Goal: Task Accomplishment & Management: Use online tool/utility

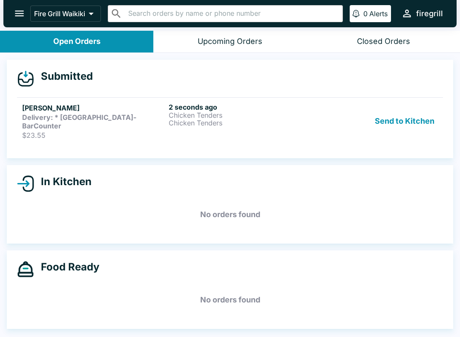
scroll to position [1, 0]
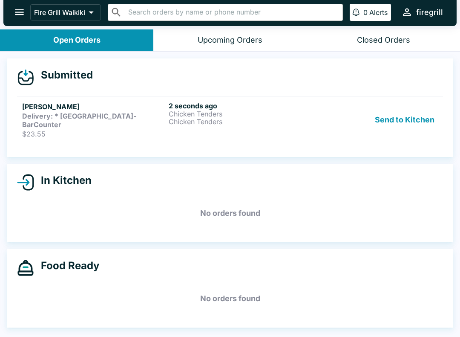
click at [396, 109] on button "Send to Kitchen" at bounding box center [405, 119] width 67 height 37
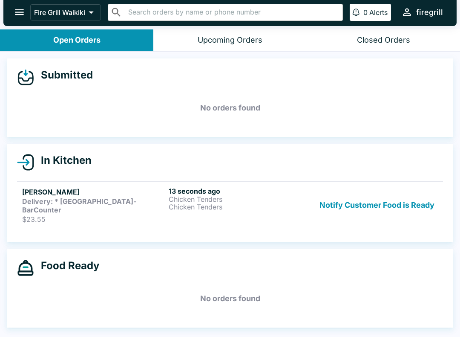
click at [66, 195] on h5 "[PERSON_NAME]" at bounding box center [93, 192] width 143 height 10
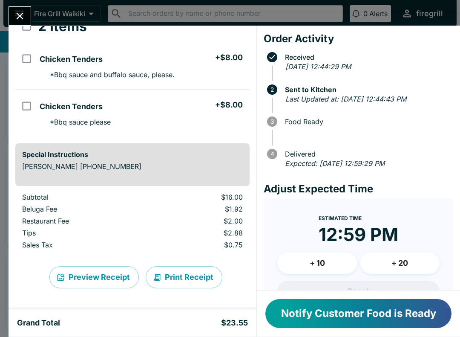
scroll to position [66, 0]
click at [19, 12] on icon "Close" at bounding box center [20, 16] width 12 height 12
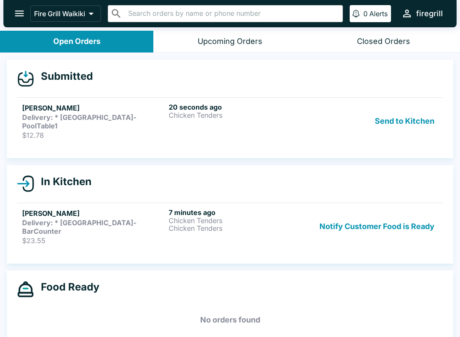
click at [404, 119] on button "Send to Kitchen" at bounding box center [405, 121] width 67 height 37
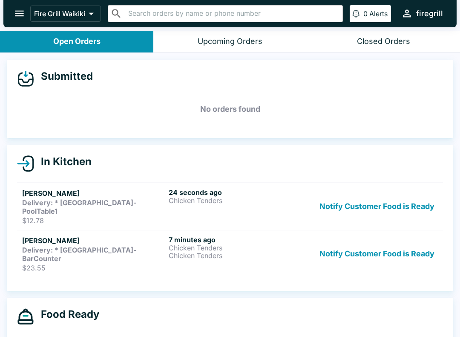
click at [230, 194] on h6 "24 seconds ago" at bounding box center [240, 192] width 143 height 9
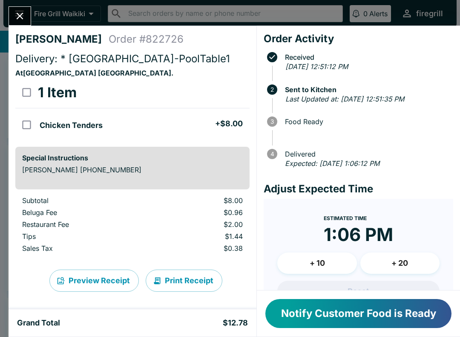
click at [17, 11] on icon "Close" at bounding box center [20, 16] width 12 height 12
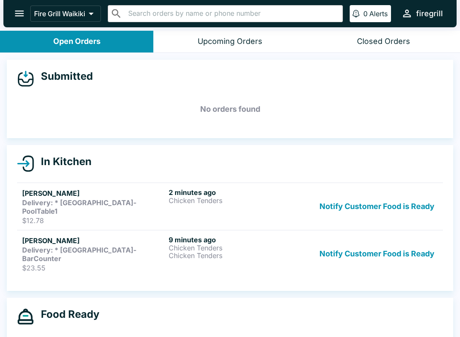
click at [345, 241] on button "Notify Customer Food is Ready" at bounding box center [377, 253] width 122 height 37
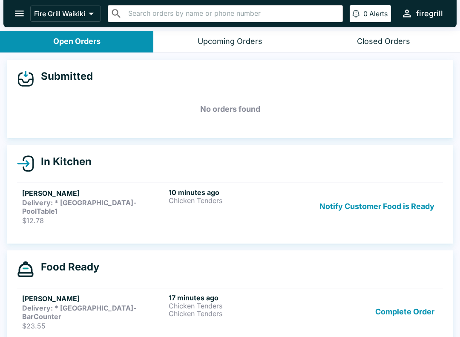
click at [395, 295] on button "Complete Order" at bounding box center [405, 311] width 66 height 37
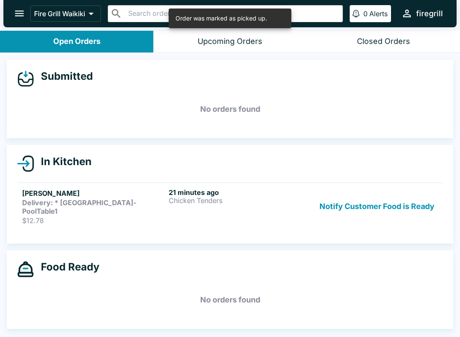
click at [379, 200] on button "Notify Customer Food is Ready" at bounding box center [377, 206] width 122 height 37
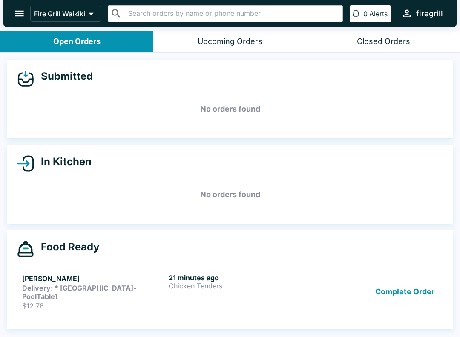
click at [408, 275] on button "Complete Order" at bounding box center [405, 291] width 66 height 37
